Goal: Transaction & Acquisition: Subscribe to service/newsletter

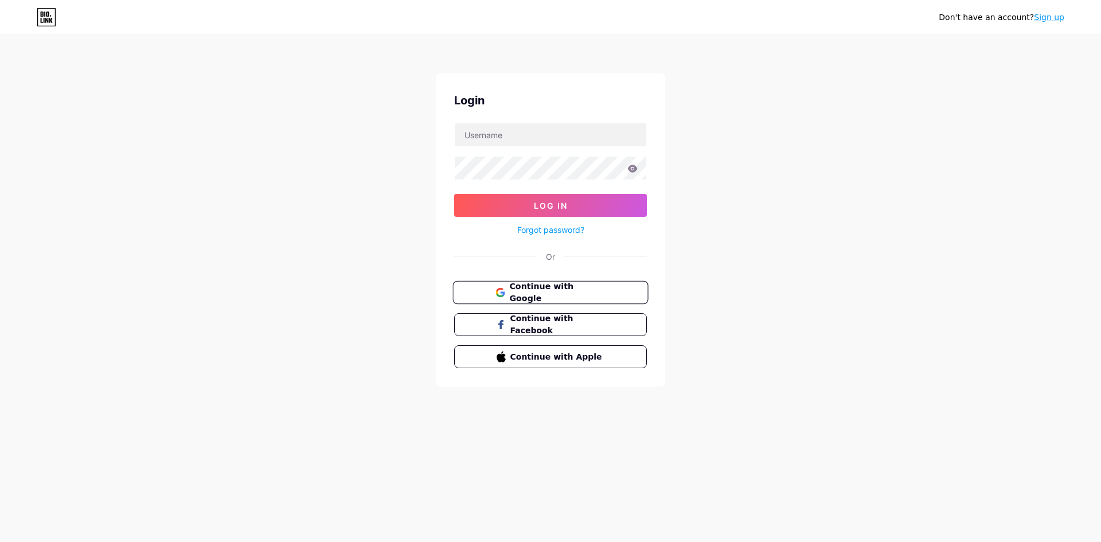
click at [551, 294] on span "Continue with Google" at bounding box center [557, 292] width 96 height 25
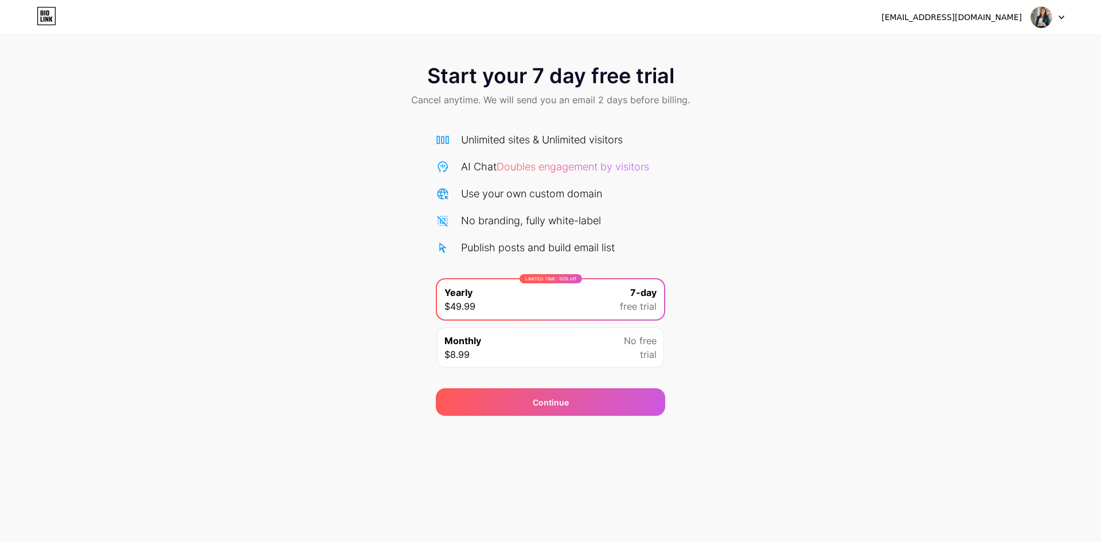
click at [1047, 14] on img at bounding box center [1042, 17] width 22 height 22
click at [45, 15] on icon at bounding box center [44, 12] width 1 height 5
